Goal: Check status: Check status

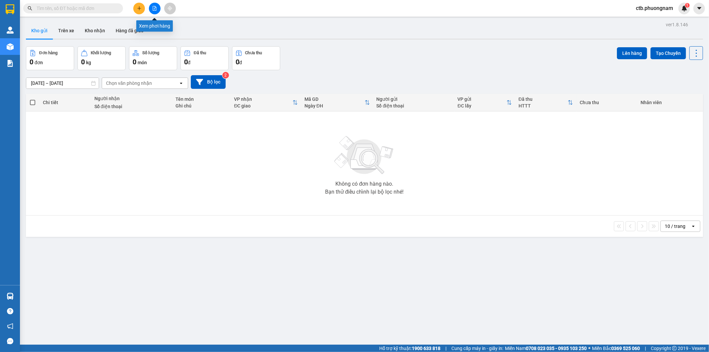
click at [159, 7] on button at bounding box center [155, 9] width 12 height 12
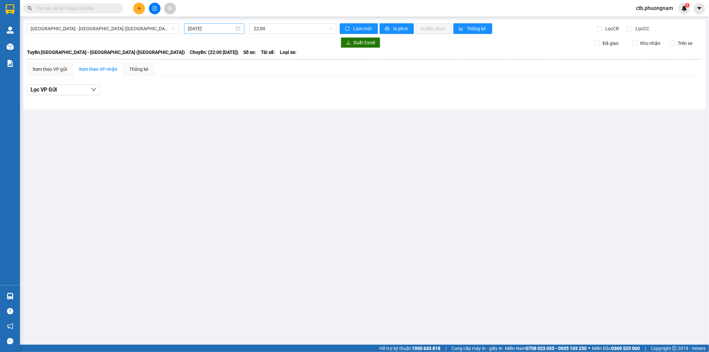
click at [220, 27] on input "[DATE]" at bounding box center [211, 28] width 46 height 7
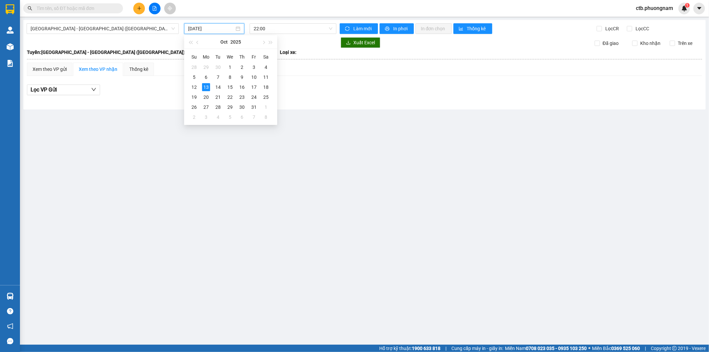
drag, startPoint x: 185, startPoint y: 88, endPoint x: 204, endPoint y: 87, distance: 19.0
click at [188, 88] on div "Su Mo Tu We Th Fr Sa 28 29 30 1 2 3 4 5 6 7 8 9 10 11 12 13 14 15 16 17 18 19 2…" at bounding box center [230, 87] width 93 height 76
click at [196, 85] on div "12" at bounding box center [194, 87] width 8 height 8
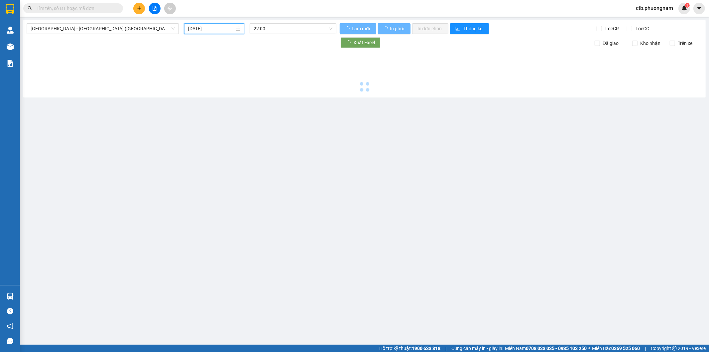
type input "[DATE]"
